Goal: Transaction & Acquisition: Purchase product/service

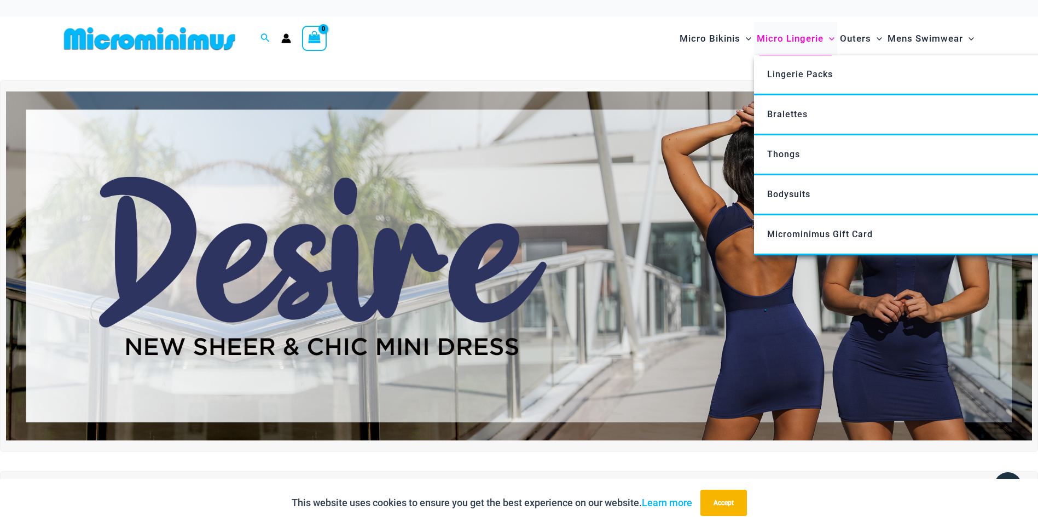
click at [775, 42] on span "Micro Lingerie" at bounding box center [790, 39] width 67 height 28
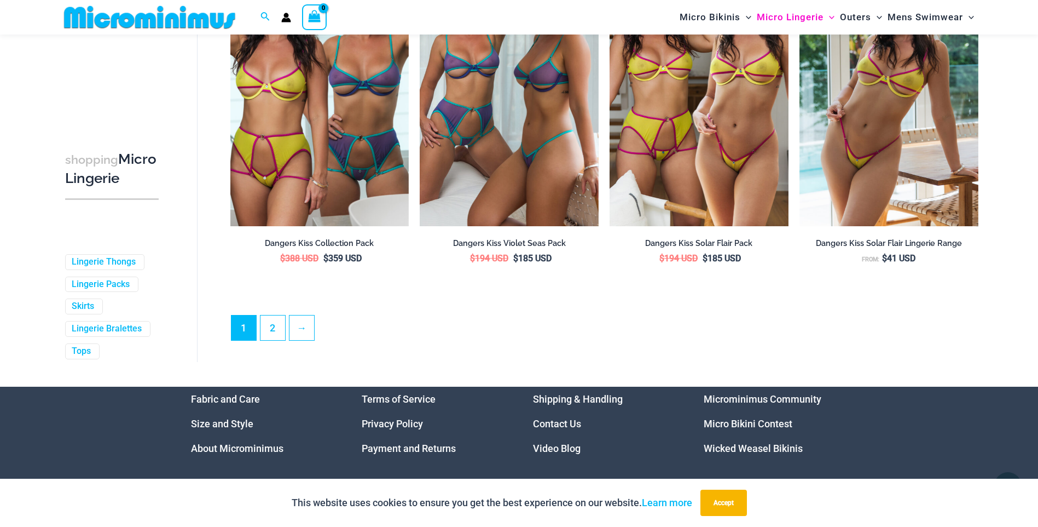
scroll to position [2890, 0]
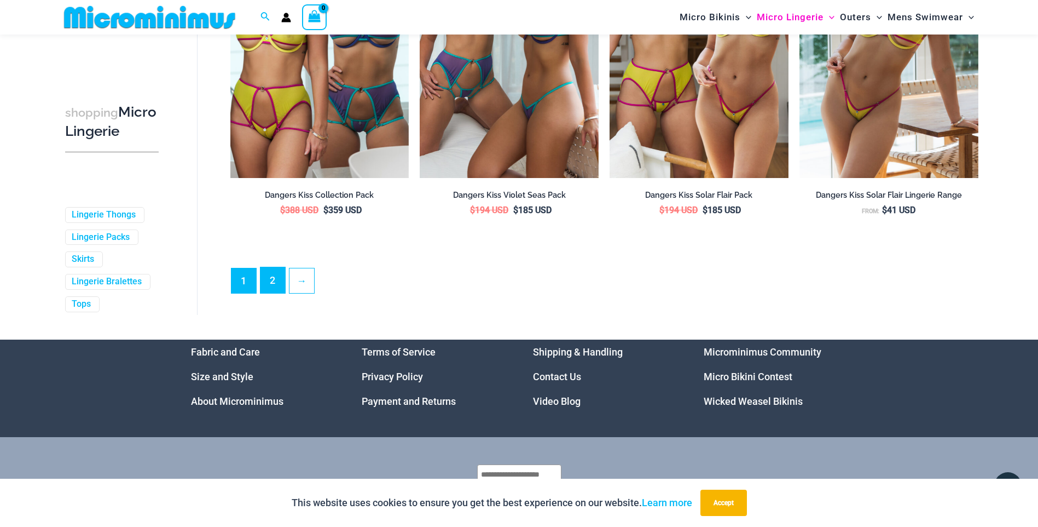
click at [275, 281] on link "2" at bounding box center [273, 280] width 25 height 26
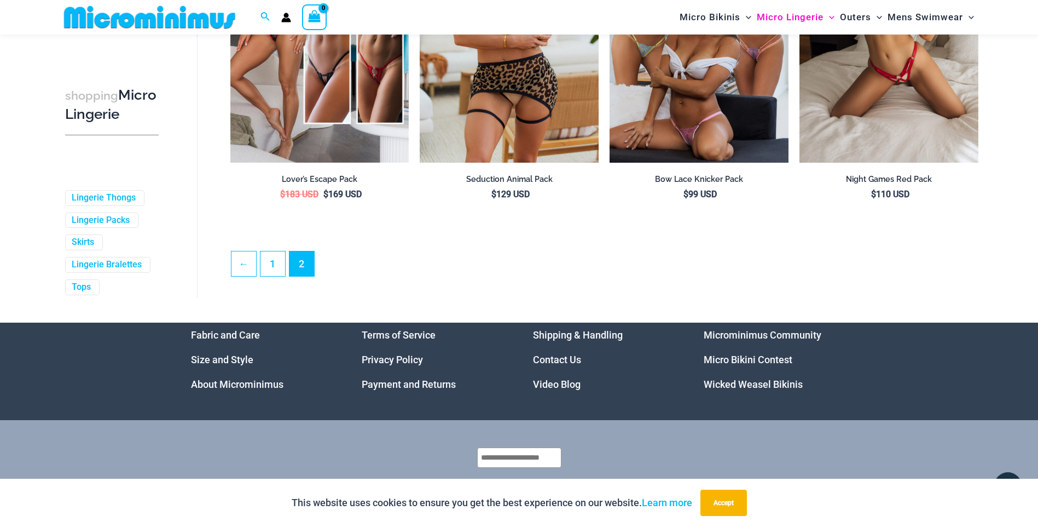
scroll to position [2846, 0]
